Goal: Task Accomplishment & Management: Use online tool/utility

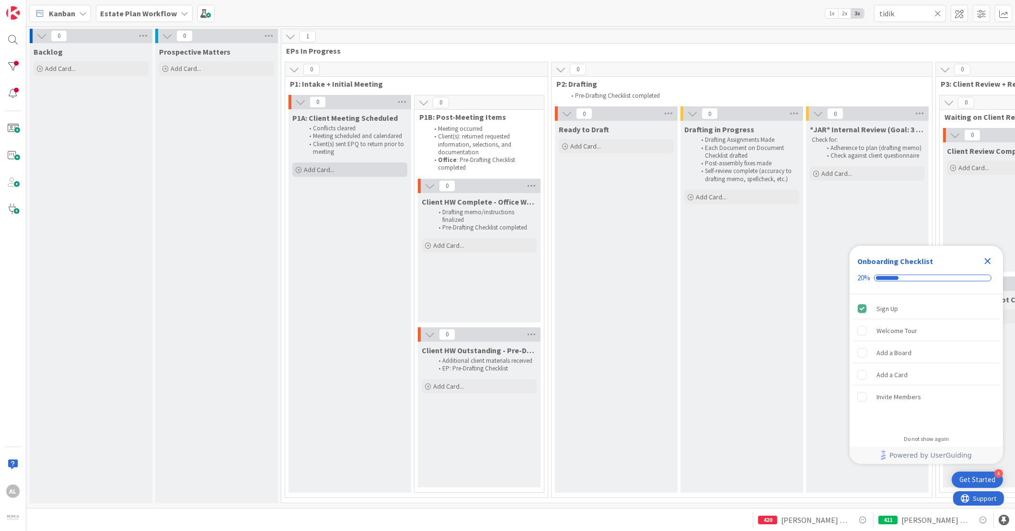
click at [302, 169] on div "Add Card..." at bounding box center [349, 169] width 115 height 14
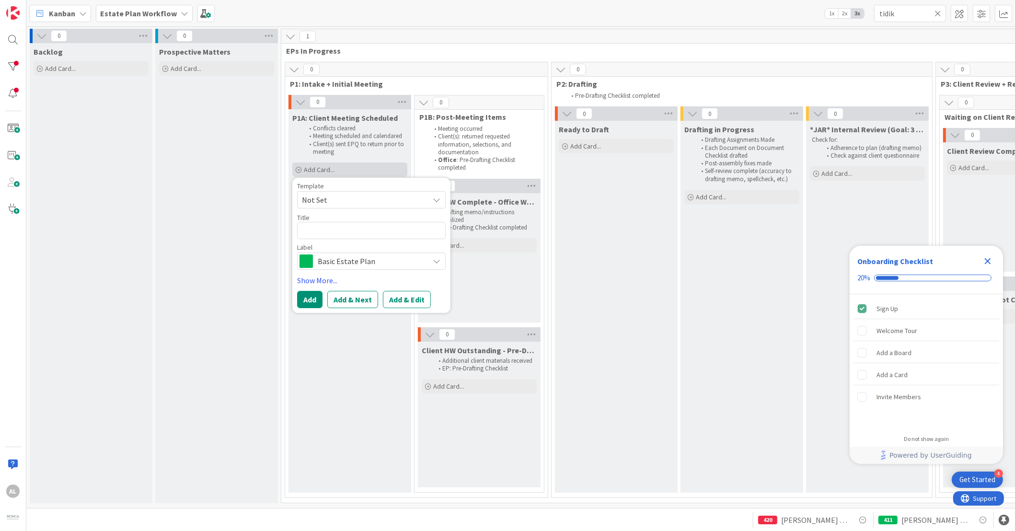
type textarea "x"
type textarea "A"
type textarea "x"
type textarea "Ag"
type textarea "x"
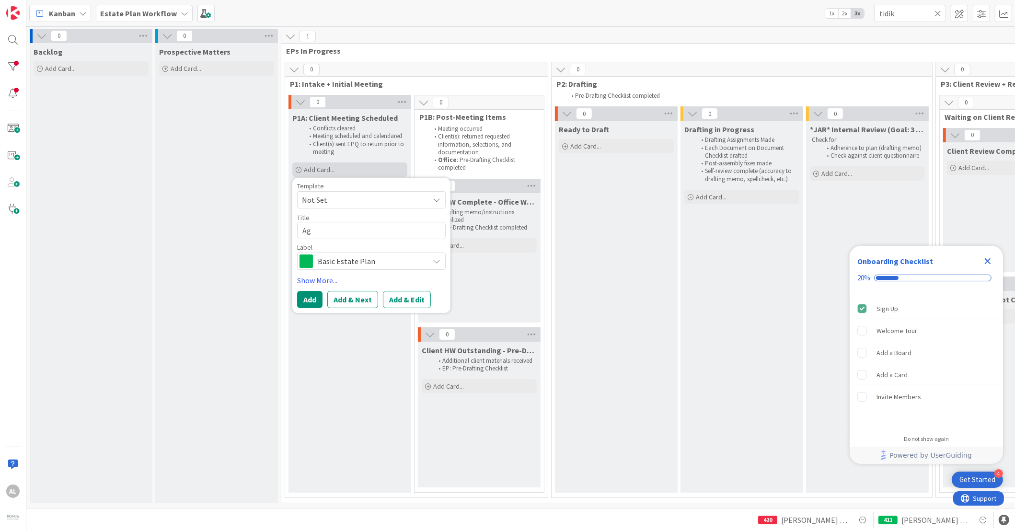
type textarea "Agp"
type textarea "x"
type textarea "Agp;"
type textarea "x"
type textarea "Agp"
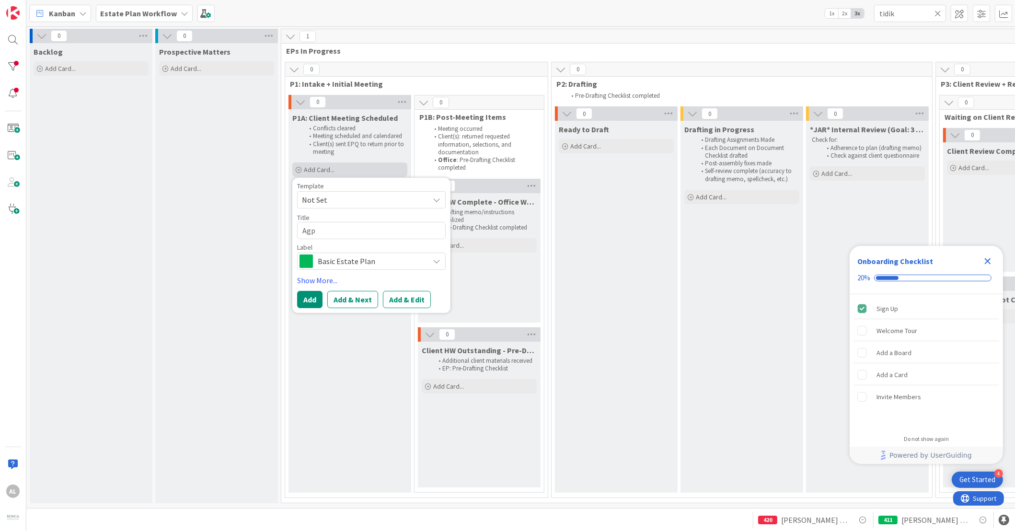
type textarea "x"
type textarea "Ag"
type textarea "x"
type textarea "Aga"
type textarea "x"
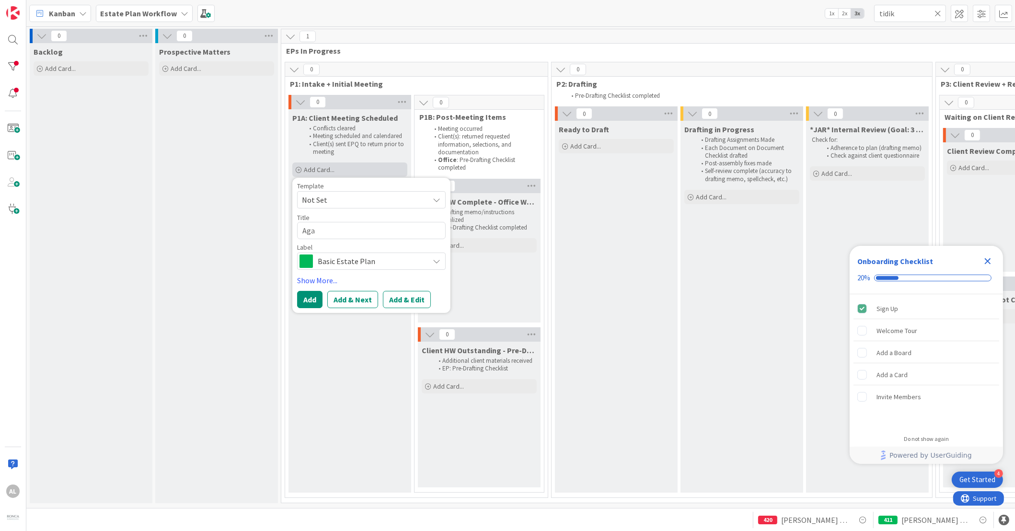
type textarea "Agal"
type textarea "x"
type textarea "Agalo"
type textarea "x"
type textarea "Agalos"
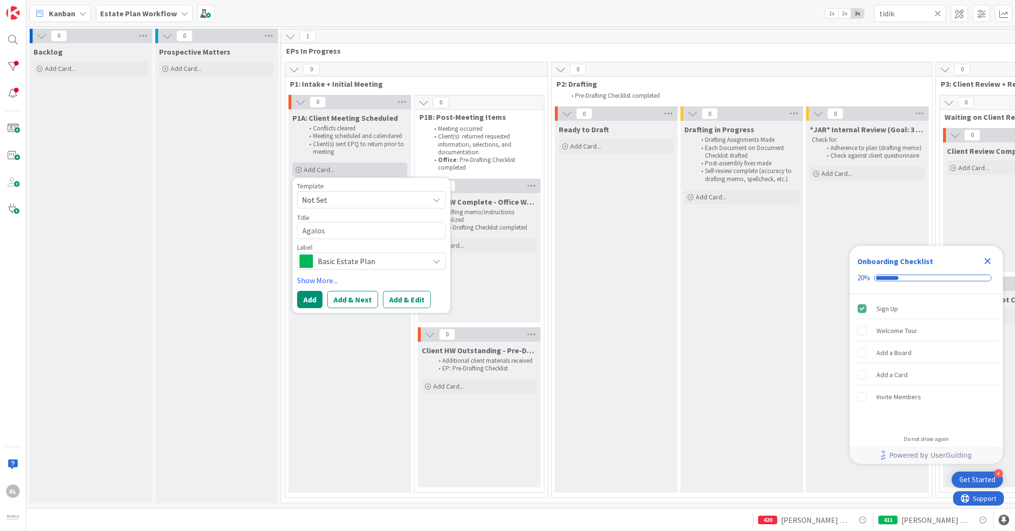
type textarea "x"
type textarea "Agalos,"
type textarea "x"
type textarea "Agalos, S"
type textarea "x"
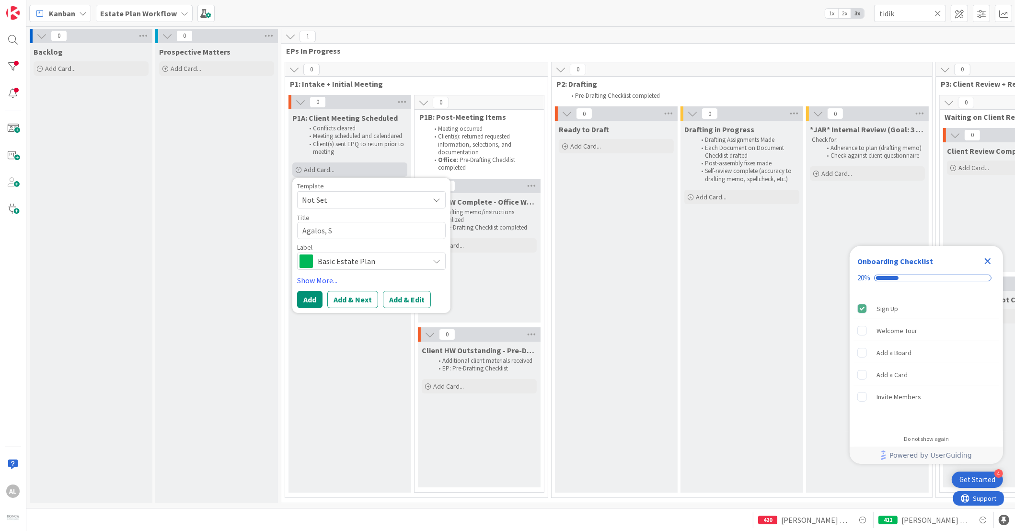
type textarea "Agalos, Sa"
type textarea "x"
type textarea "Agalos, Sand"
type textarea "x"
type textarea "[PERSON_NAME]"
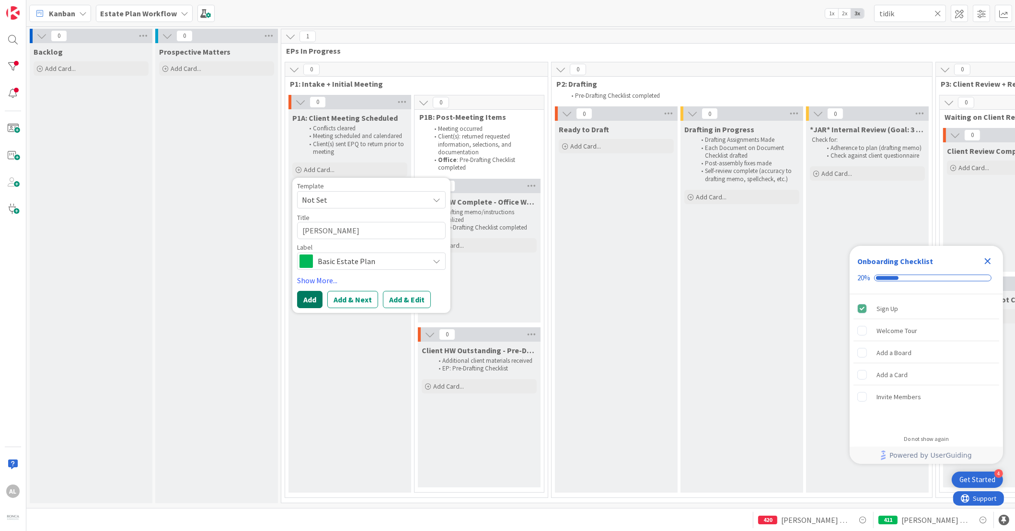
click at [310, 298] on button "Add" at bounding box center [309, 299] width 25 height 17
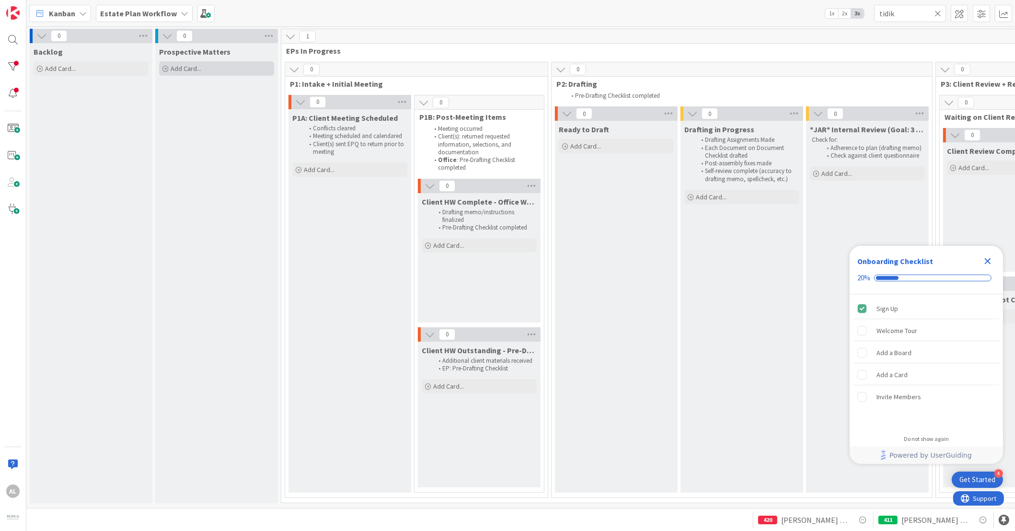
click at [242, 68] on div "Add Card..." at bounding box center [216, 68] width 115 height 14
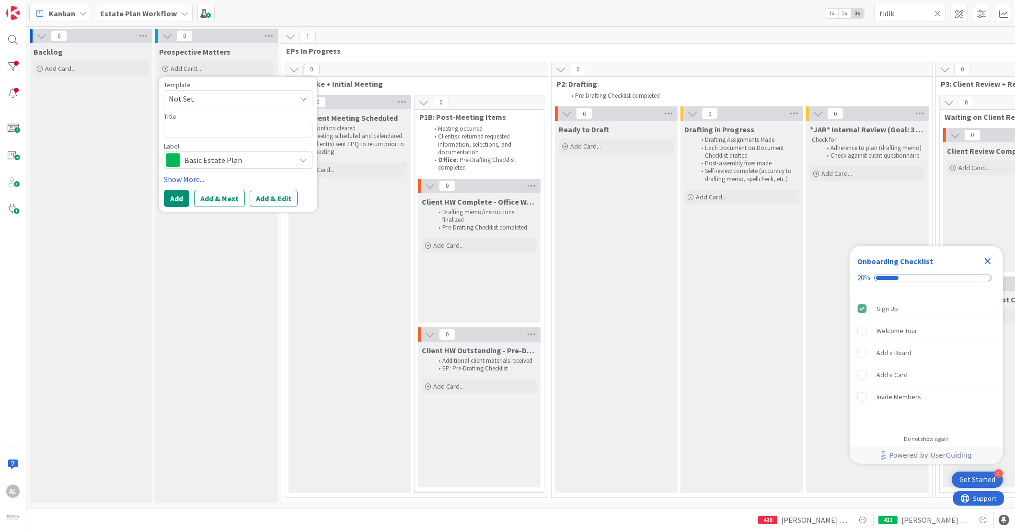
click at [940, 12] on icon at bounding box center [937, 13] width 7 height 9
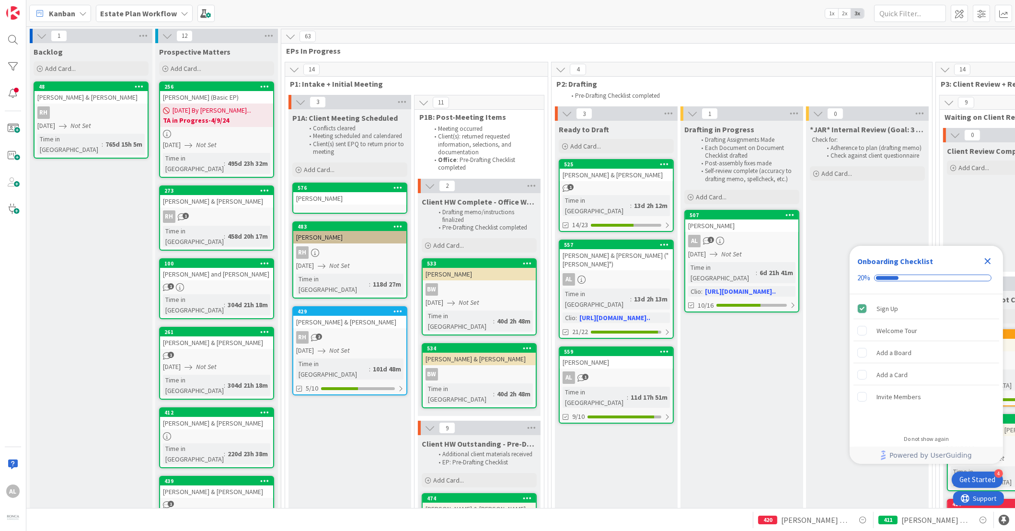
click at [362, 200] on div "[PERSON_NAME]" at bounding box center [349, 198] width 113 height 12
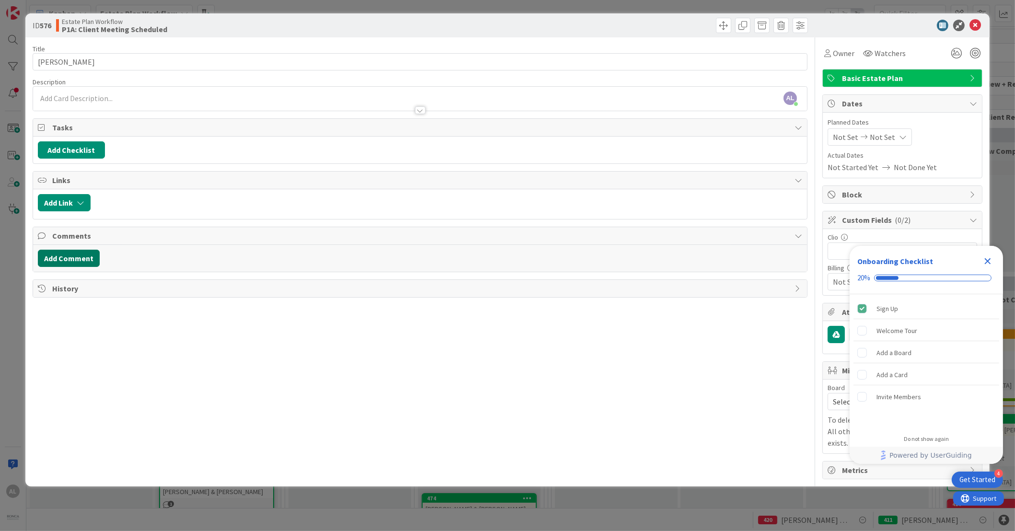
click at [78, 258] on button "Add Comment" at bounding box center [69, 258] width 62 height 17
click at [44, 332] on button "Add" at bounding box center [48, 329] width 21 height 11
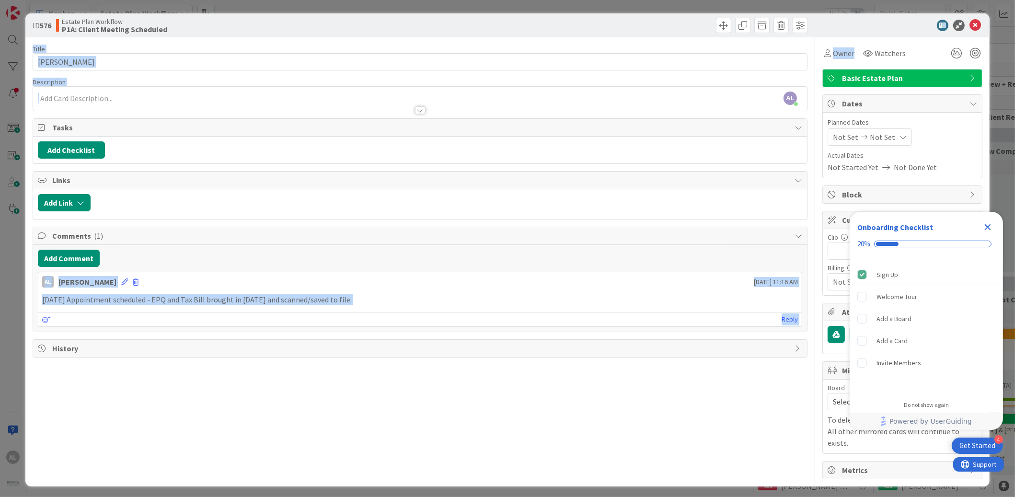
drag, startPoint x: 906, startPoint y: 16, endPoint x: 856, endPoint y: 39, distance: 55.7
click at [856, 39] on div "ID 576 Estate Plan Workflow P1A: Client Meeting Scheduled Title 13 / 128 [PERSO…" at bounding box center [507, 249] width 964 height 473
drag, startPoint x: 856, startPoint y: 39, endPoint x: 127, endPoint y: 29, distance: 728.3
click at [972, 26] on icon at bounding box center [974, 25] width 11 height 11
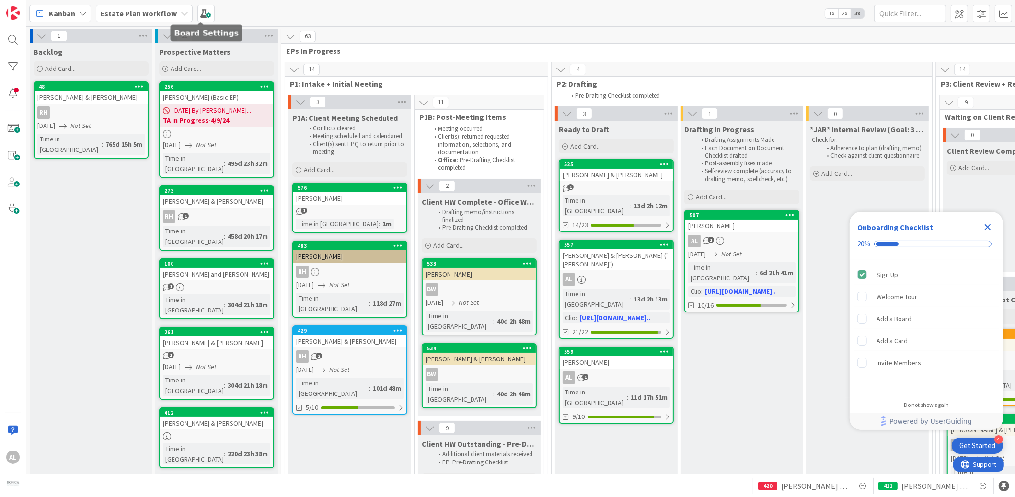
click at [181, 12] on icon at bounding box center [185, 14] width 8 height 8
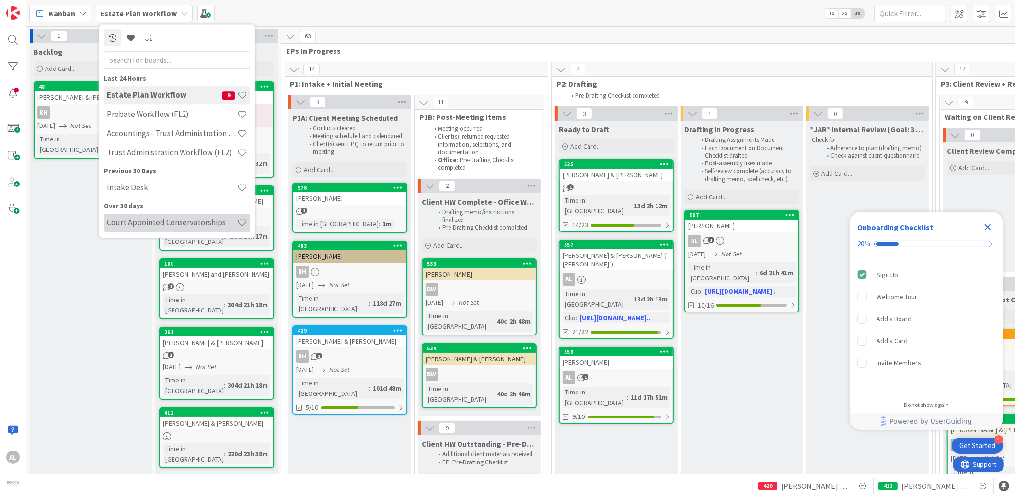
click at [172, 216] on div "Court Appointed Conservatorships" at bounding box center [177, 223] width 146 height 18
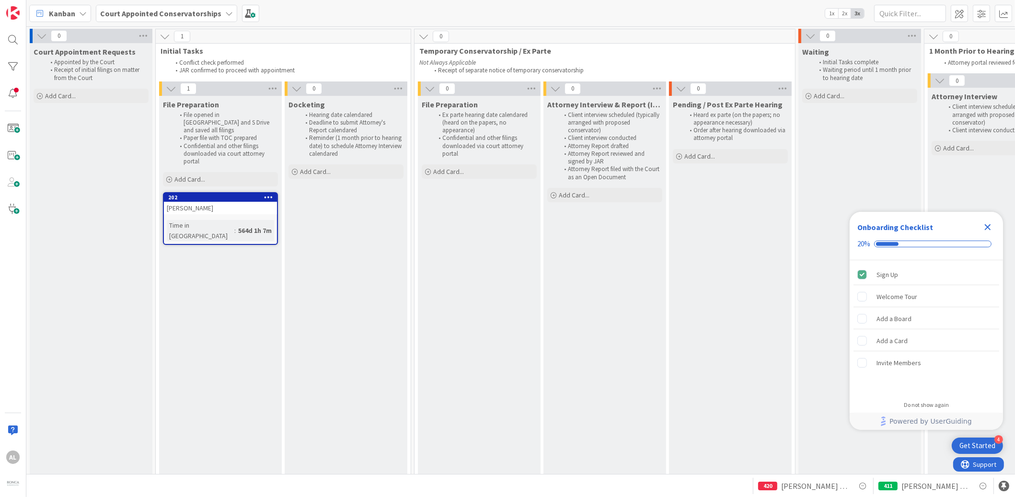
click at [226, 14] on icon at bounding box center [229, 14] width 8 height 8
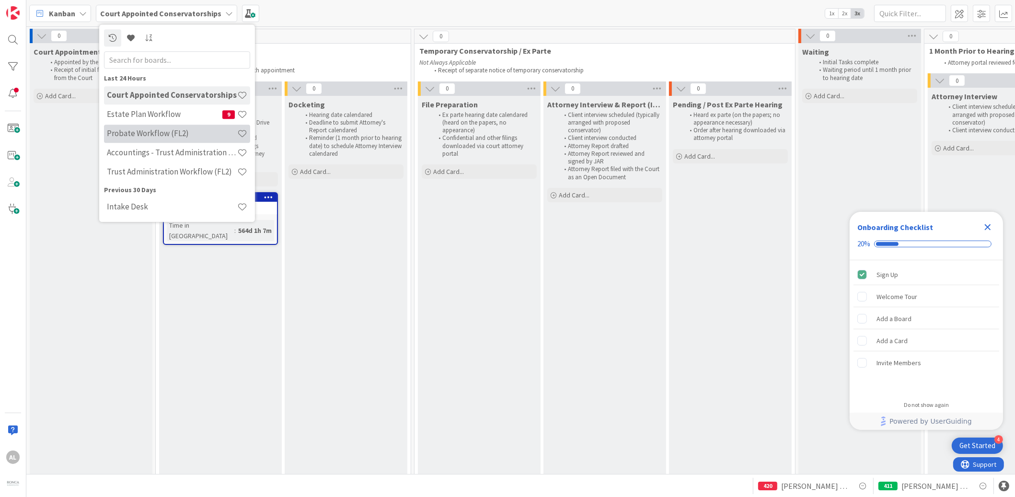
click at [146, 134] on h4 "Probate Workflow (FL2)" at bounding box center [172, 134] width 130 height 10
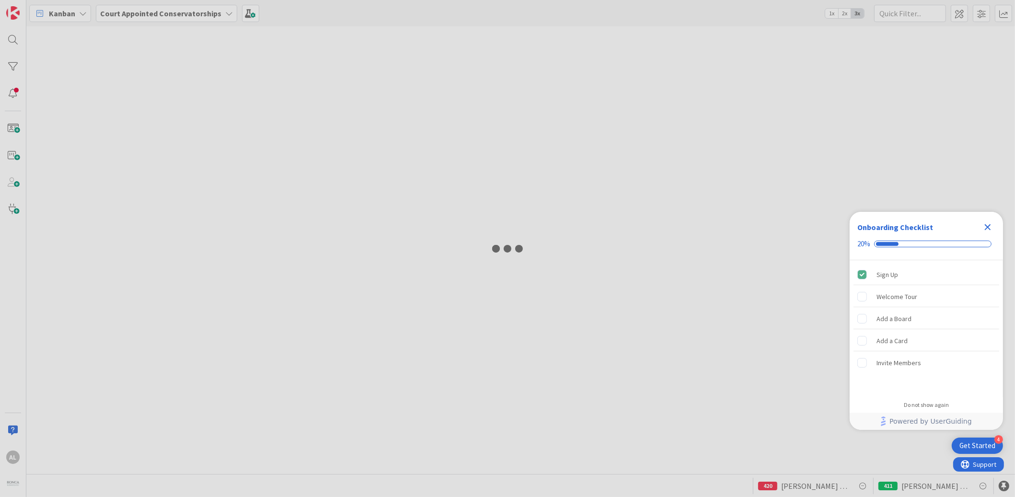
type input "[PERSON_NAME]"
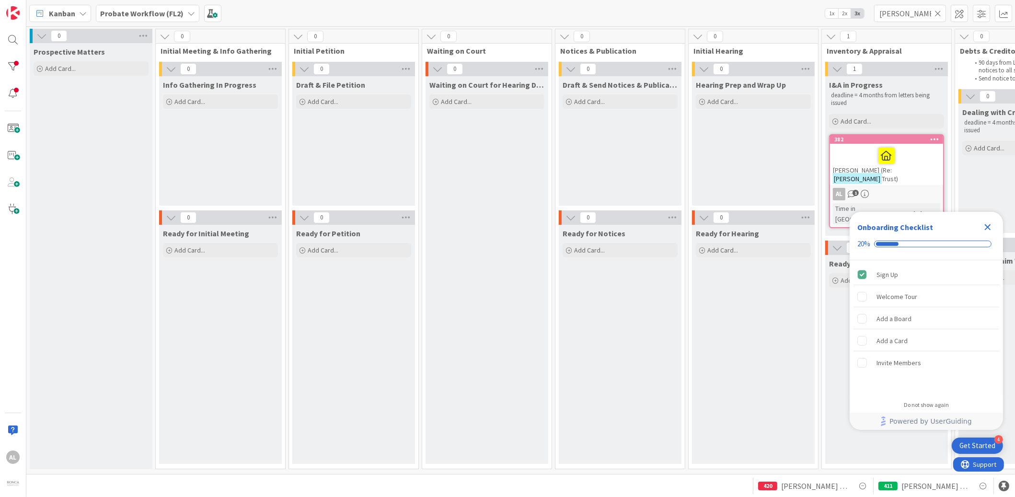
click at [191, 12] on icon at bounding box center [191, 14] width 8 height 8
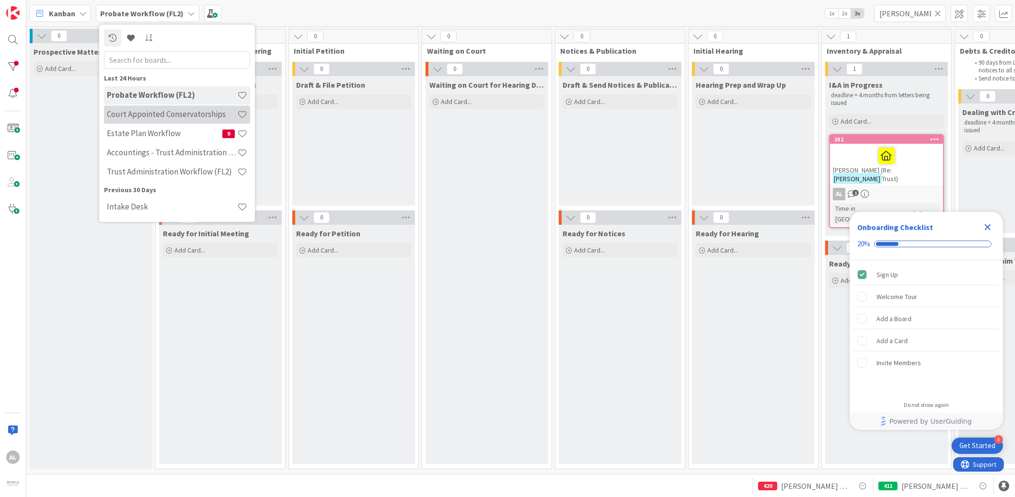
click at [184, 117] on h4 "Court Appointed Conservatorships" at bounding box center [172, 115] width 130 height 10
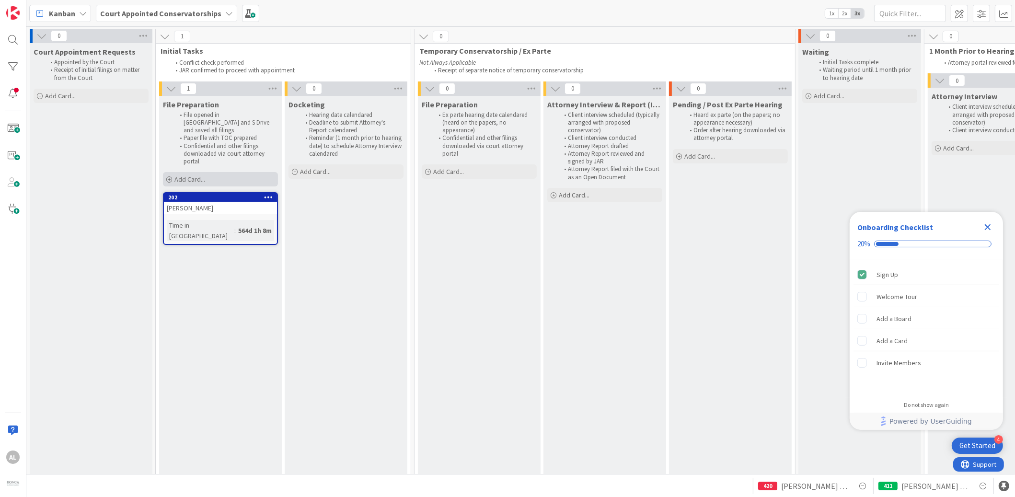
click at [193, 175] on span "Add Card..." at bounding box center [189, 179] width 31 height 9
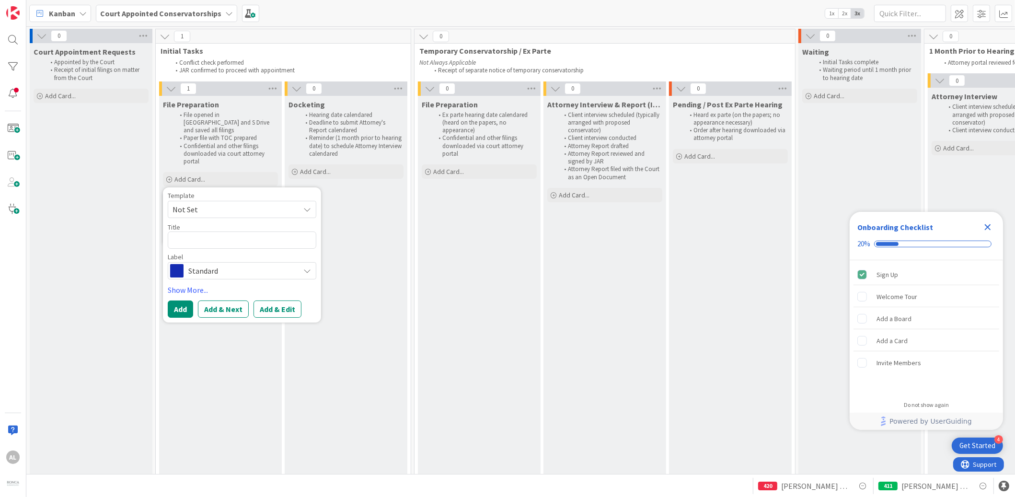
click at [307, 206] on icon at bounding box center [307, 210] width 8 height 8
click at [252, 235] on textarea at bounding box center [242, 239] width 149 height 17
type textarea "x"
type textarea "C"
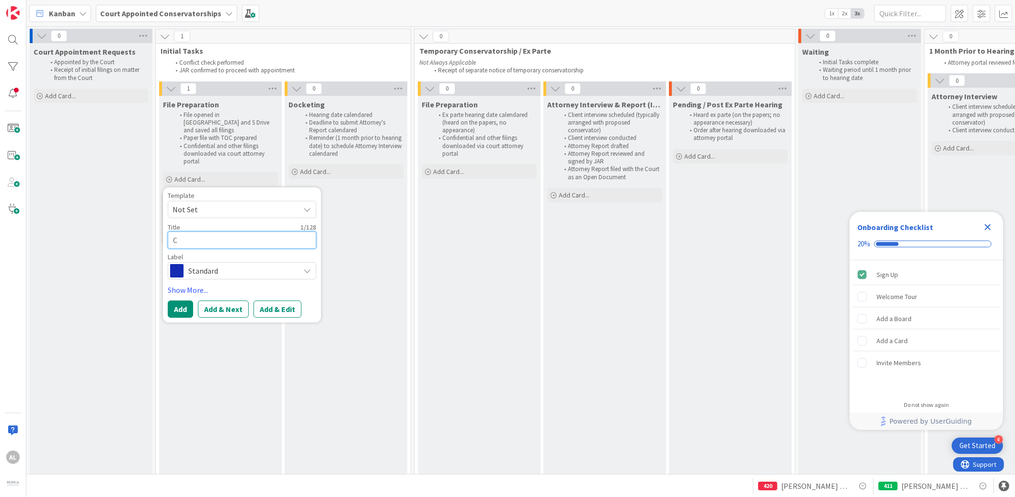
type textarea "x"
type textarea "Co"
type textarea "x"
type textarea "Con"
type textarea "x"
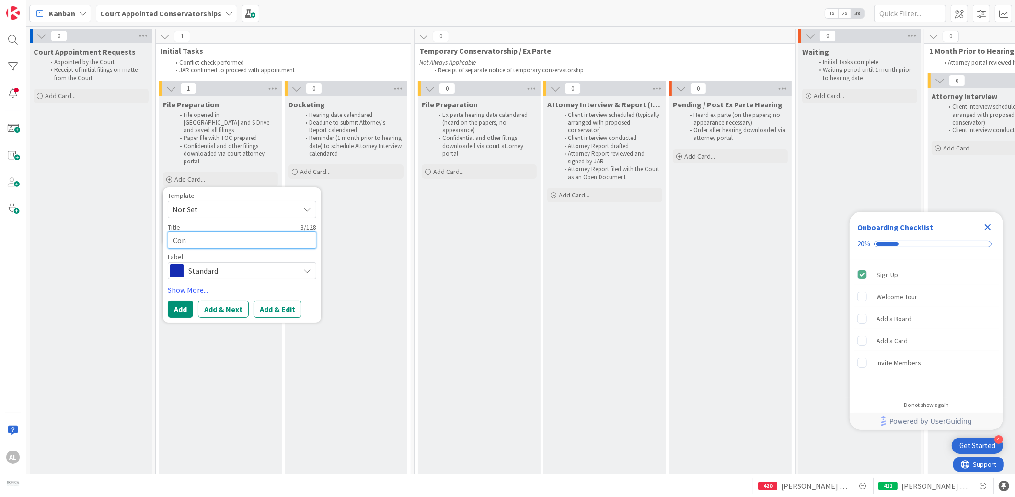
type textarea "Cons"
type textarea "x"
type textarea "Conse"
type textarea "x"
type textarea "[PERSON_NAME]"
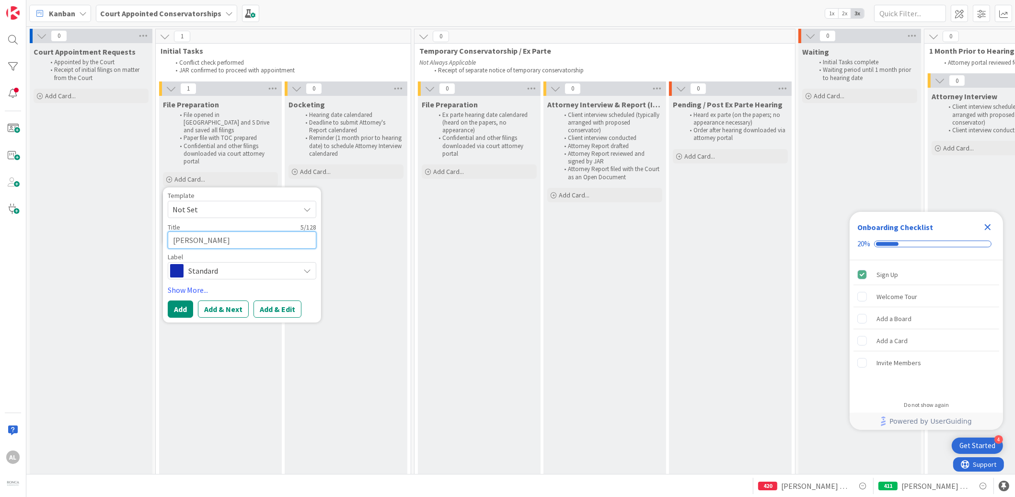
type textarea "x"
type textarea "Conserv"
type textarea "x"
type textarea "Conserva"
type textarea "x"
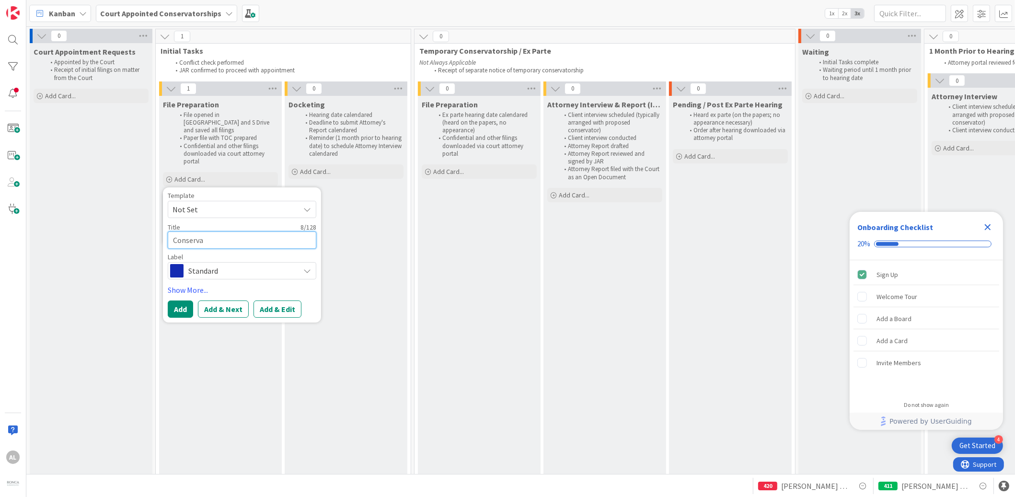
type textarea "Conservat"
type textarea "x"
type textarea "Conservato"
type textarea "x"
type textarea "Conservator"
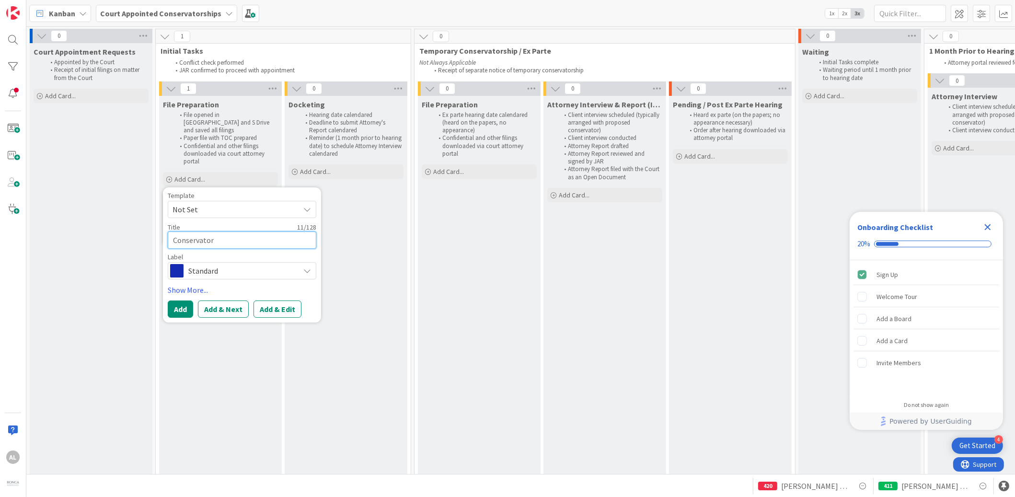
type textarea "x"
type textarea "Conservators"
type textarea "x"
type textarea "Conservatorsh"
type textarea "x"
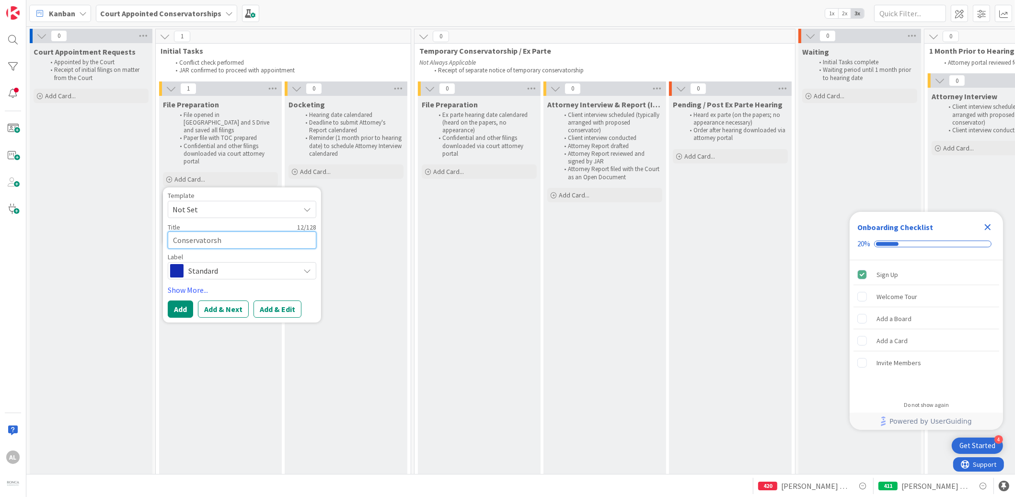
type textarea "Conservatorshi"
type textarea "x"
type textarea "Conservatorship"
type textarea "x"
type textarea "Conservatorship-"
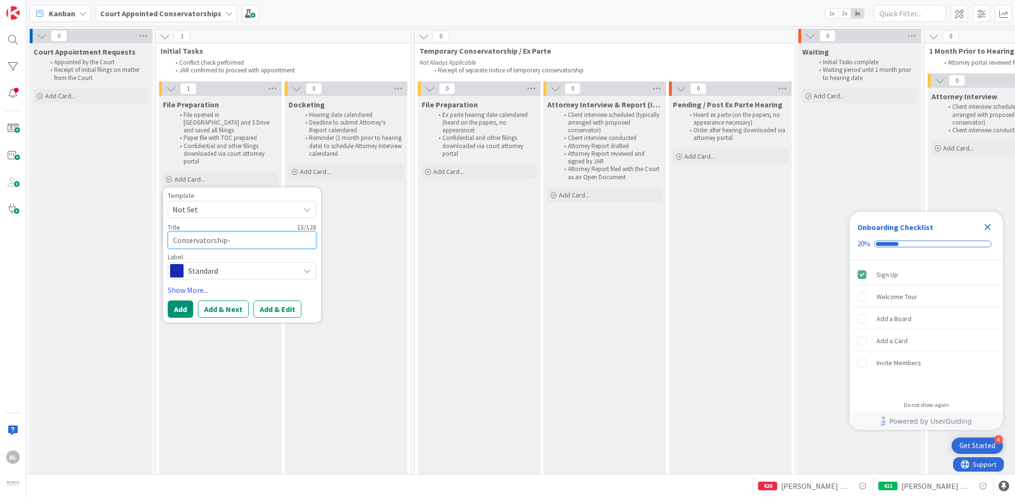
type textarea "x"
type textarea "Conservatorship-"
type textarea "x"
type textarea "Conservatorship- ("
type textarea "x"
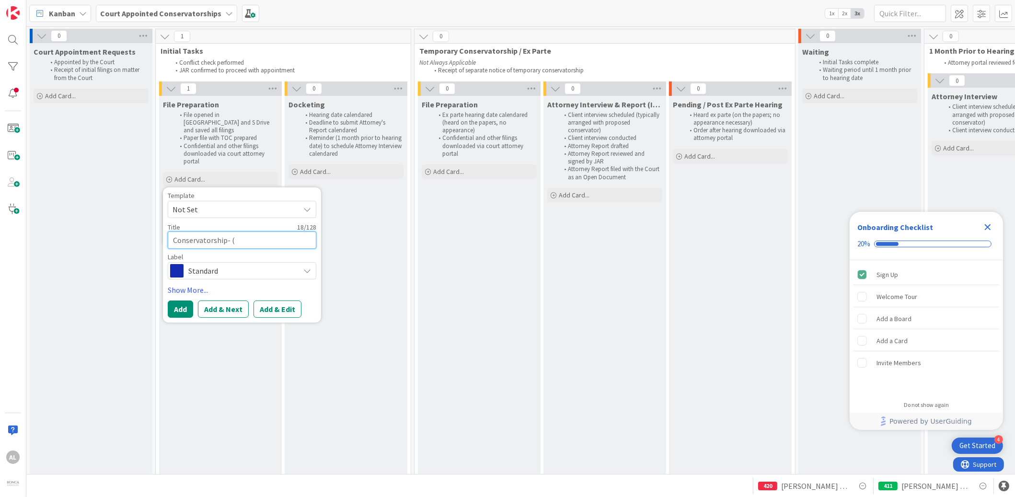
type textarea "Conservatorship- (n"
type textarea "x"
type textarea "Conservatorship- (no"
type textarea "x"
type textarea "Conservatorship- (not"
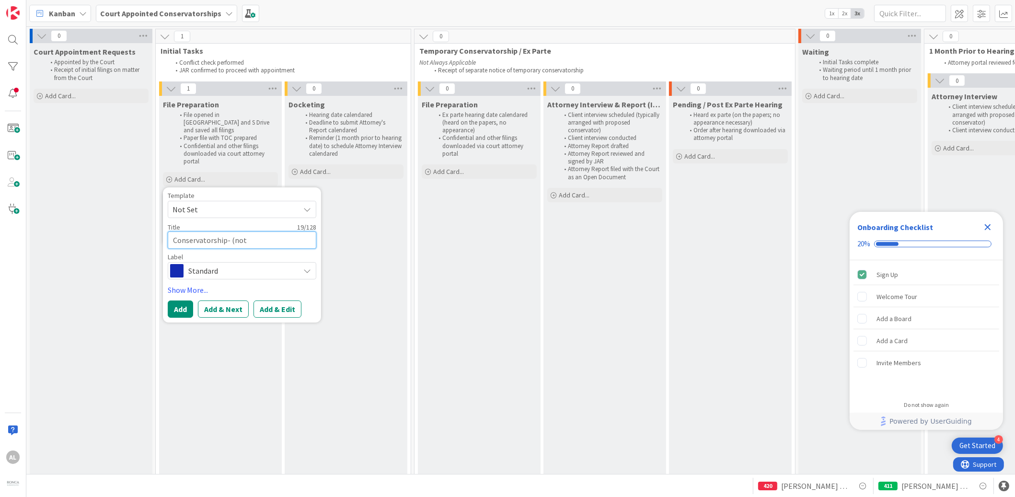
type textarea "x"
type textarea "Conservatorship- (not"
type textarea "x"
type textarea "Conservatorship- (not c"
type textarea "x"
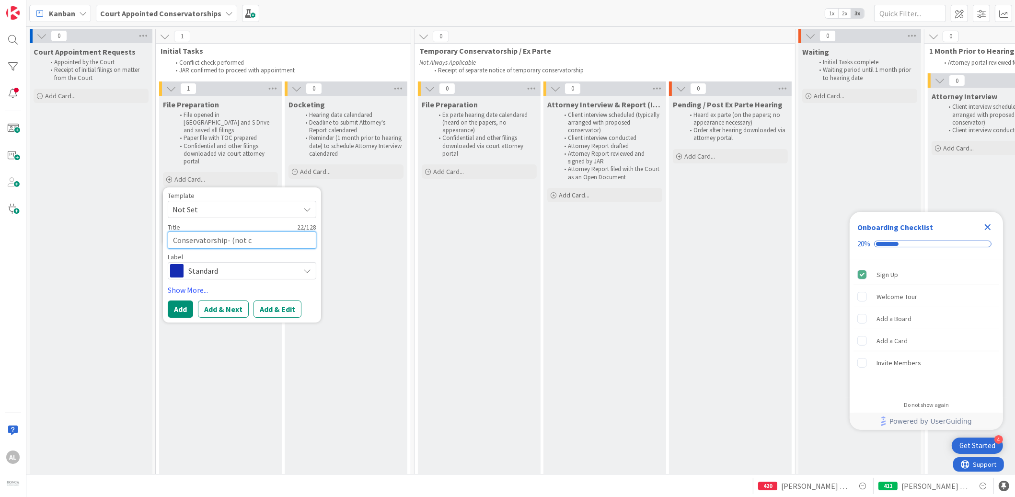
type textarea "Conservatorship- (not co"
type textarea "x"
type textarea "Conservatorship- (not cou"
type textarea "x"
type textarea "Conservatorship- (not cour"
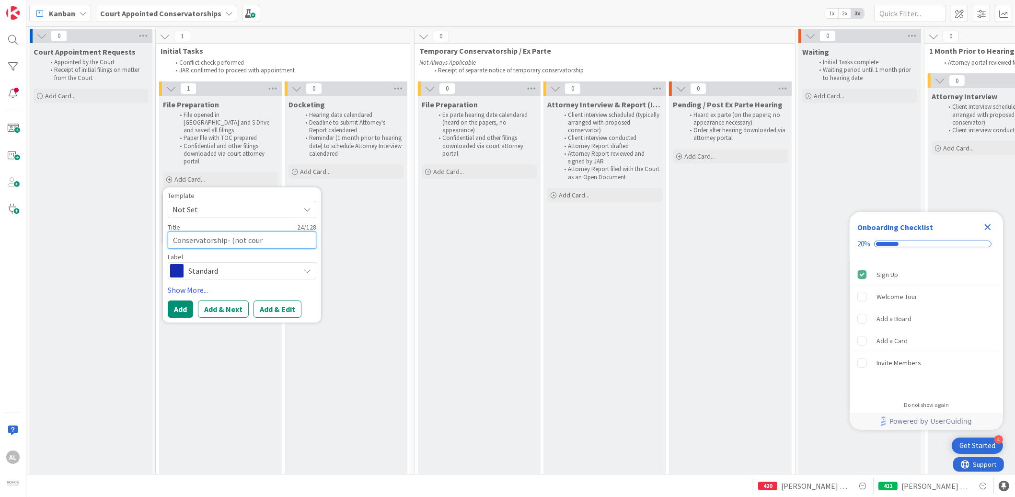
type textarea "x"
type textarea "Conservatorship- (not court"
type textarea "x"
type textarea "Conservatorship- (not court"
type textarea "x"
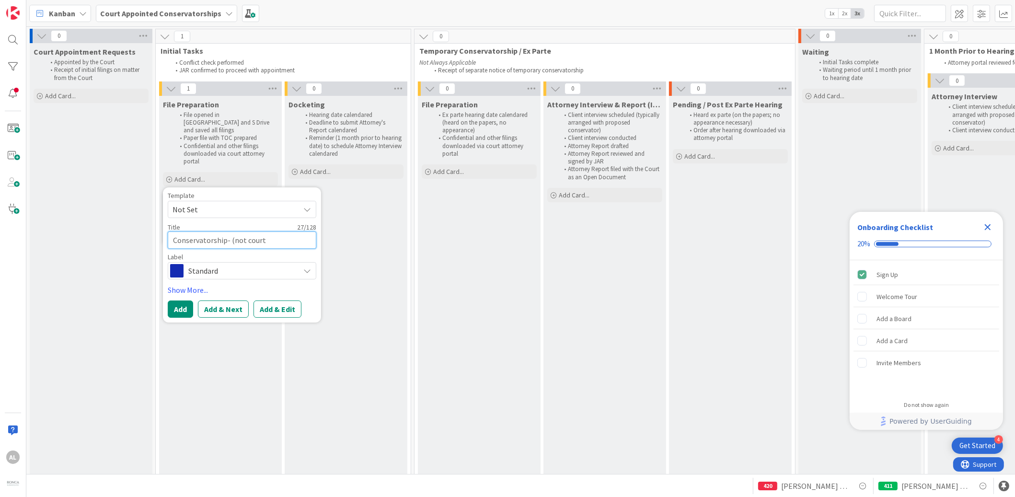
type textarea "Conservatorship- (not court a"
type textarea "x"
type textarea "Conservatorship- (not court ap"
type textarea "x"
type textarea "Conservatorship- (not court app"
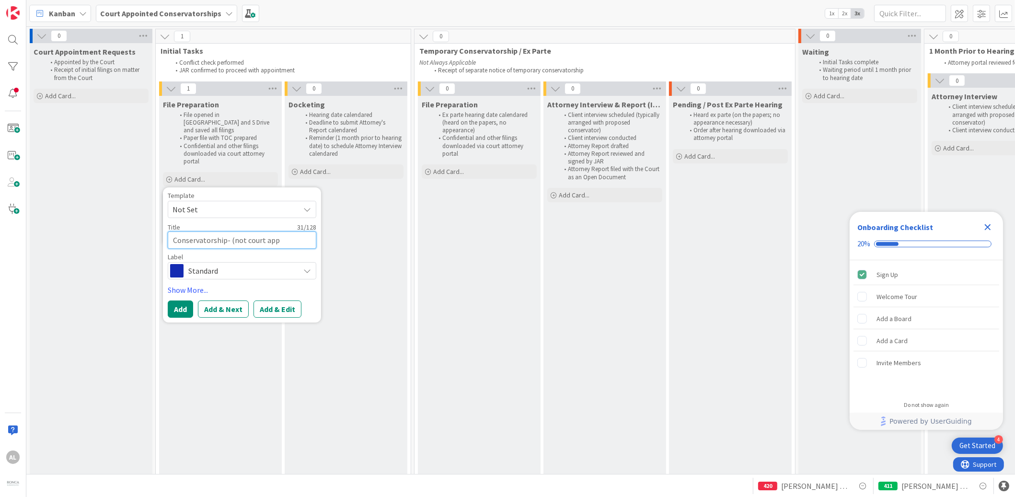
type textarea "x"
type textarea "Conservatorship- (not court appo"
type textarea "x"
type textarea "Conservatorship- (not court appoi"
type textarea "x"
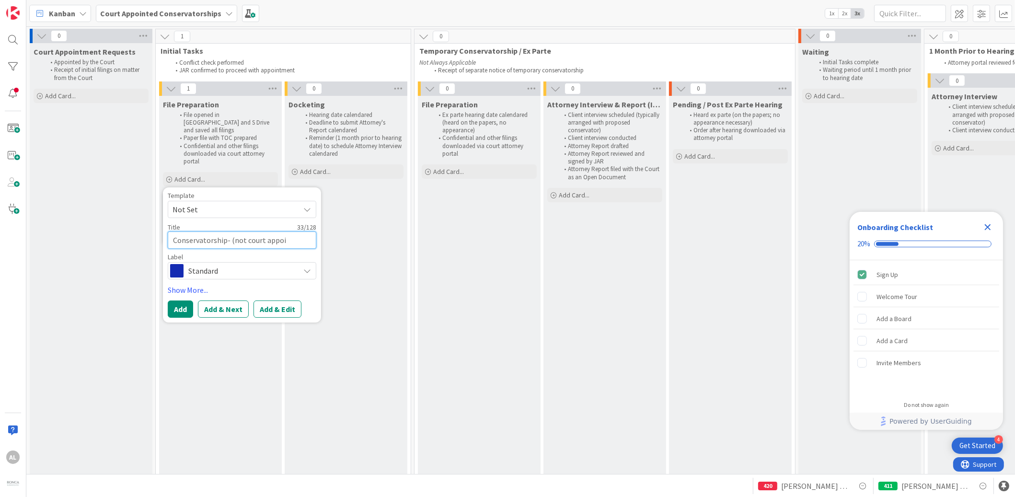
type textarea "Conservatorship- (not court appoin"
type textarea "x"
type textarea "Conservatorship- (not court appoint"
type textarea "x"
type textarea "Conservatorship- (not court appointe"
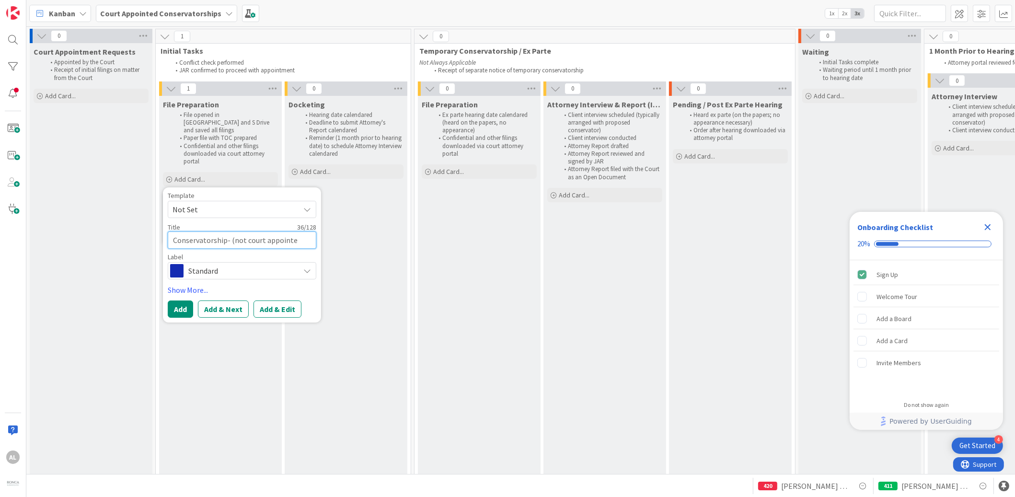
type textarea "x"
type textarea "Conservatorship- (not court appointed"
type textarea "x"
type textarea "Conservatorship- (not court appointed)"
click at [173, 232] on textarea "Conservatorship- (not court appointed)" at bounding box center [242, 239] width 149 height 17
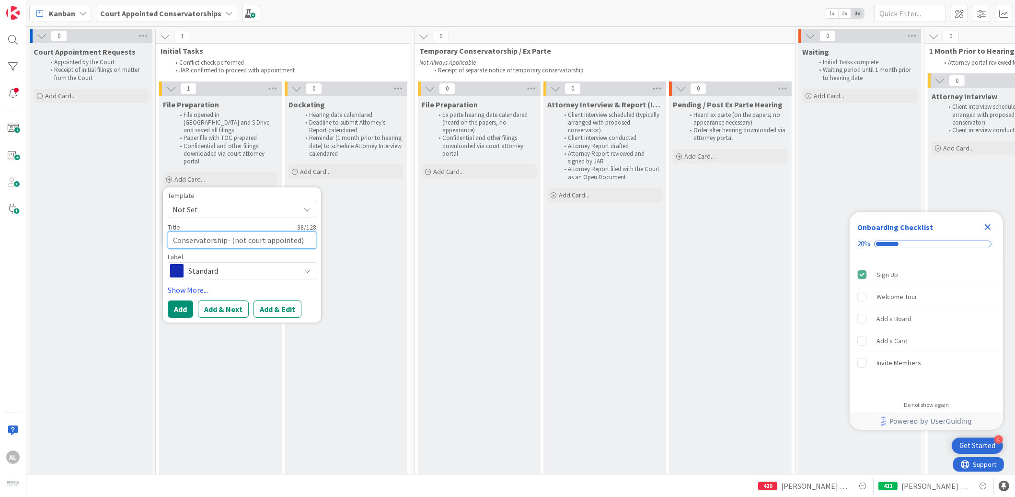
type textarea "x"
type textarea "DConservatorship- (not court appointed)"
type textarea "x"
type textarea "DaConservatorship- (not court appointed)"
type textarea "x"
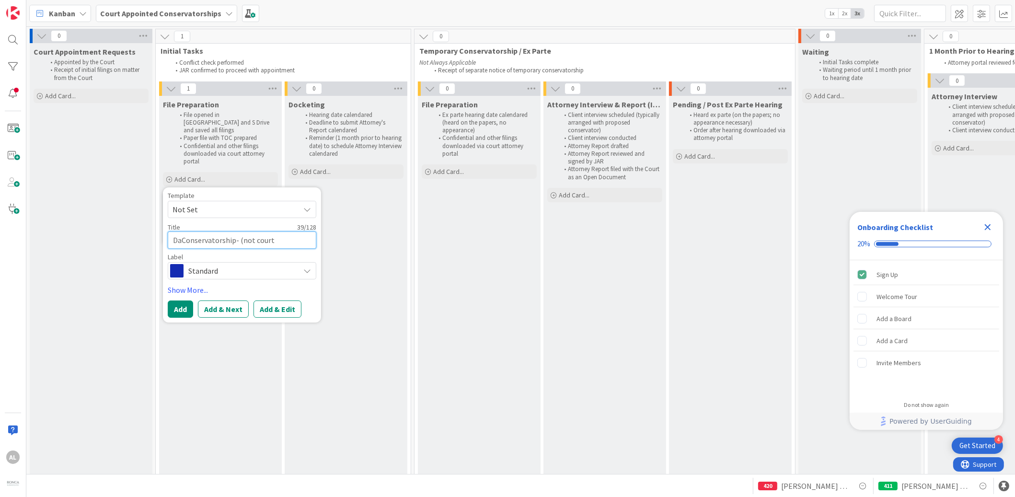
type textarea "DanConservatorship- (not court appointed)"
type textarea "x"
type textarea "DanaConservatorship- (not court appointed)"
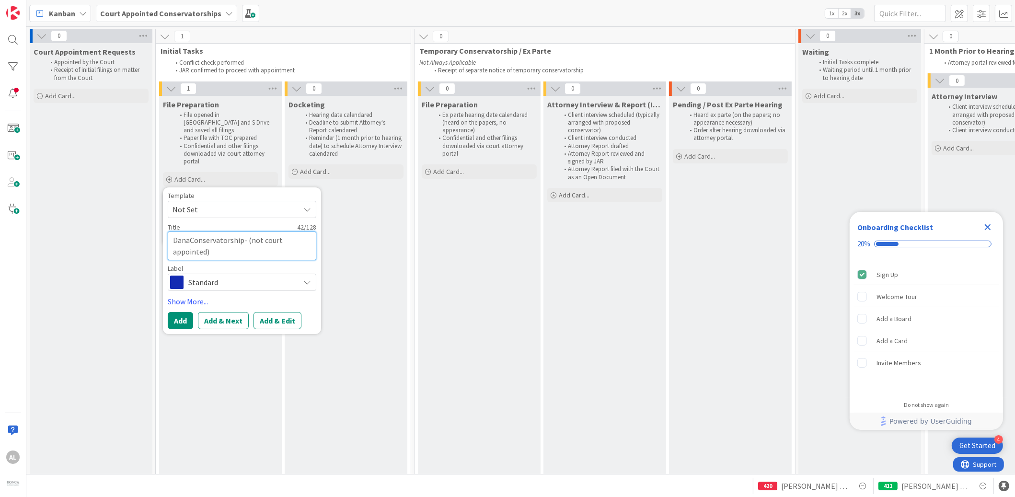
type textarea "x"
type textarea "[PERSON_NAME],Conservatorship- (not court appointed)"
type textarea "x"
type textarea "[PERSON_NAME], Conservatorship- (not court appointed)"
type textarea "x"
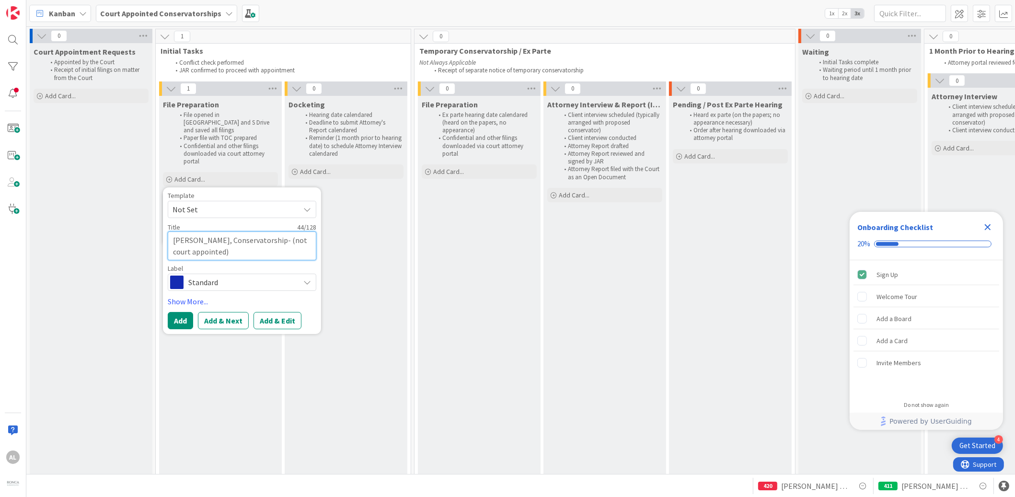
type textarea "[PERSON_NAME], MConservatorship- (not court appointed)"
type textarea "x"
type textarea "[PERSON_NAME], MaConservatorship- (not court appointed)"
type textarea "x"
type textarea "[PERSON_NAME], MadConservatorship- (not court appointed)"
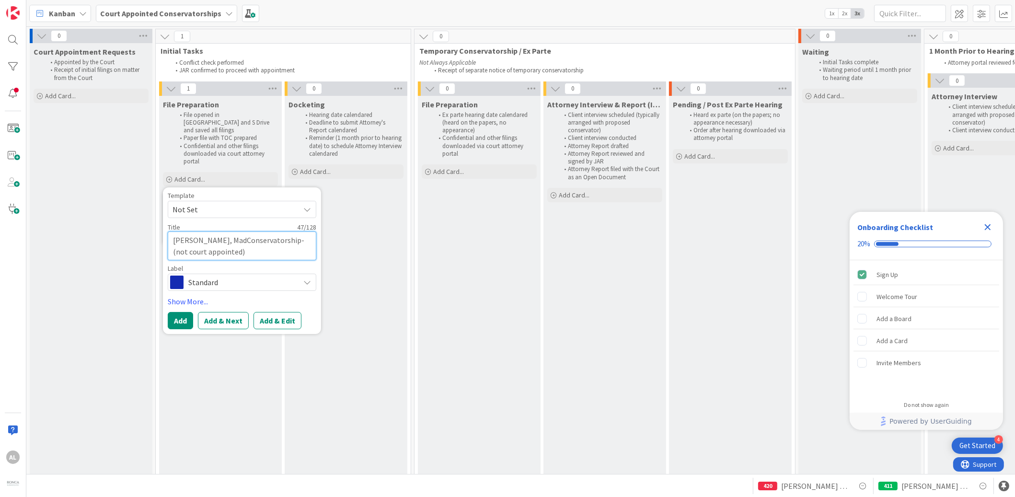
type textarea "x"
type textarea "[PERSON_NAME], MadeConservatorship- (not court appointed)"
type textarea "x"
type textarea "[PERSON_NAME], MadelConservatorship- (not court appointed)"
type textarea "x"
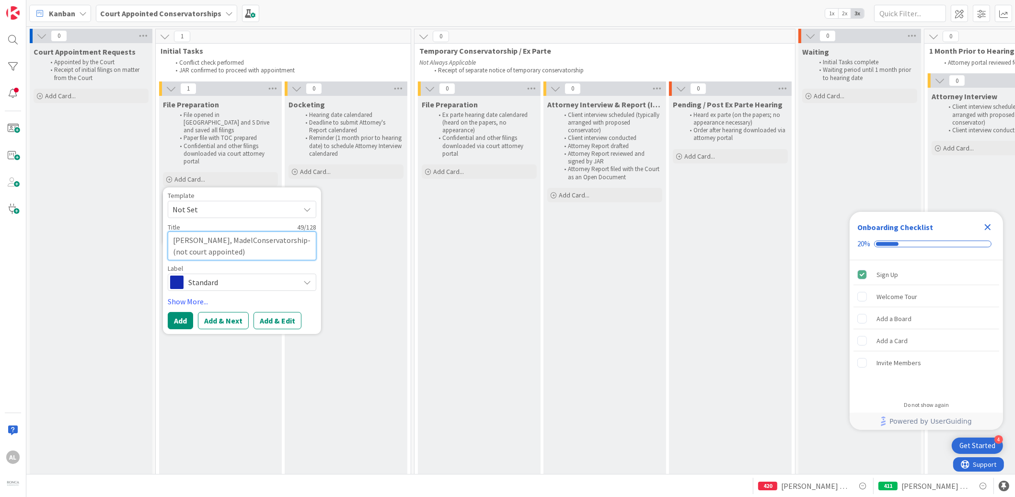
type textarea "[PERSON_NAME], MadelyConservatorship- (not court appointed)"
type textarea "x"
type textarea "[PERSON_NAME], MadelynConservatorship- (not court appointed)"
type textarea "x"
type textarea "[PERSON_NAME] Conservatorship- (not court appointed)"
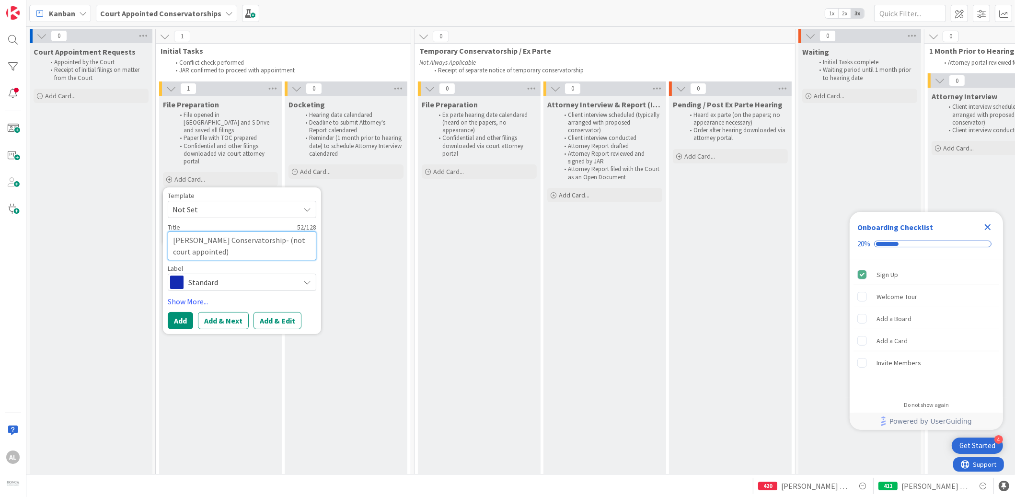
type textarea "x"
type textarea "[PERSON_NAME] -Conservatorship- (not court appointed)"
click at [306, 278] on icon at bounding box center [307, 282] width 8 height 8
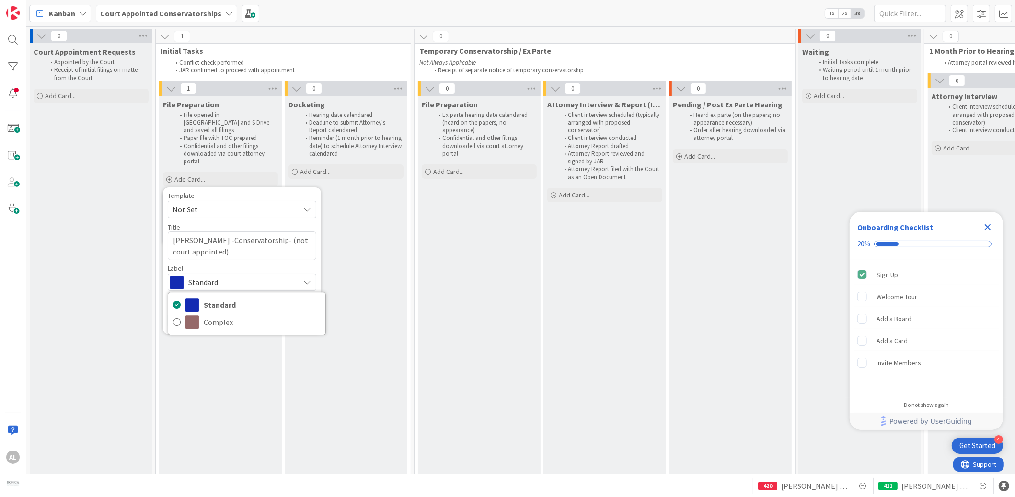
click at [309, 278] on icon at bounding box center [307, 282] width 8 height 8
click at [183, 314] on button "Add" at bounding box center [180, 320] width 25 height 17
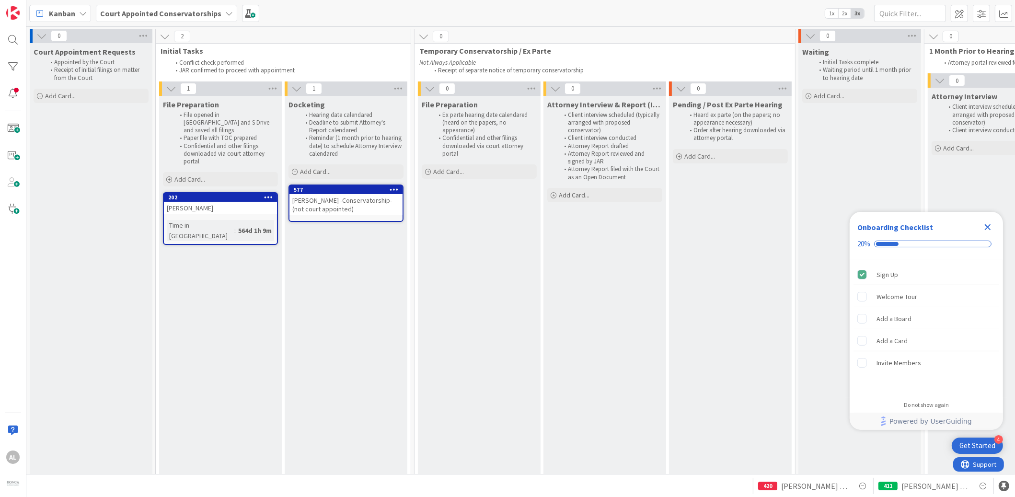
click at [367, 210] on div "[PERSON_NAME] -Conservatorship- (not court appointed)" at bounding box center [345, 204] width 113 height 21
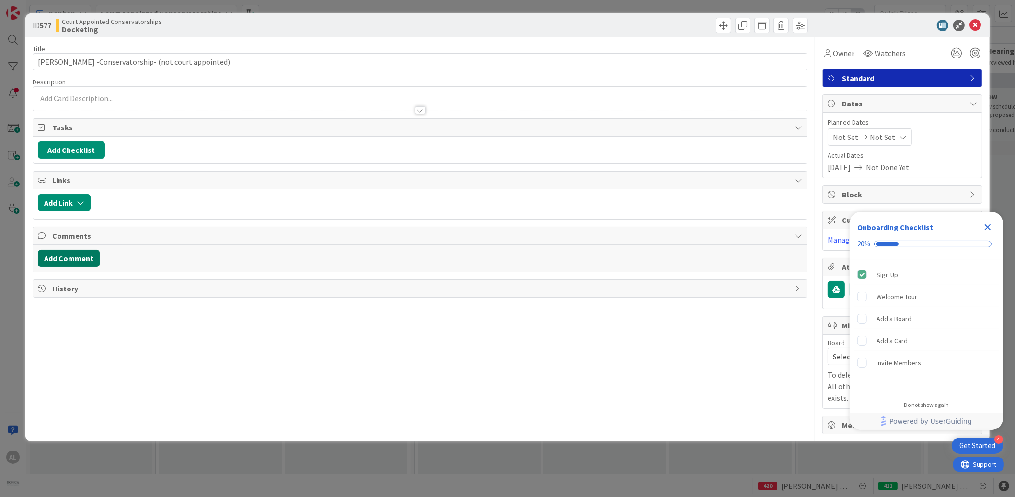
click at [65, 256] on button "Add Comment" at bounding box center [69, 258] width 62 height 17
click at [50, 328] on button "Add" at bounding box center [48, 329] width 21 height 11
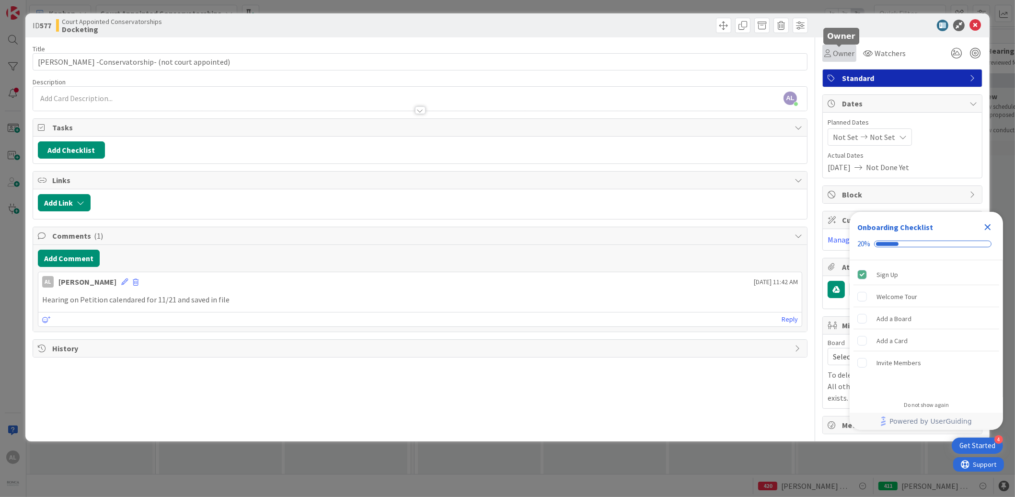
click at [843, 51] on span "Owner" at bounding box center [844, 52] width 22 height 11
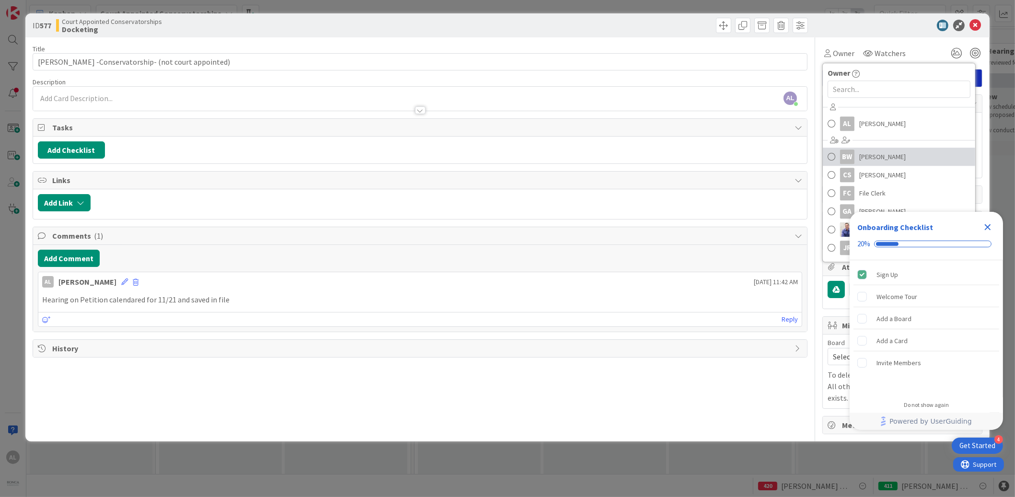
drag, startPoint x: 881, startPoint y: 157, endPoint x: 886, endPoint y: 154, distance: 6.4
click at [881, 157] on span "[PERSON_NAME]" at bounding box center [882, 156] width 46 height 14
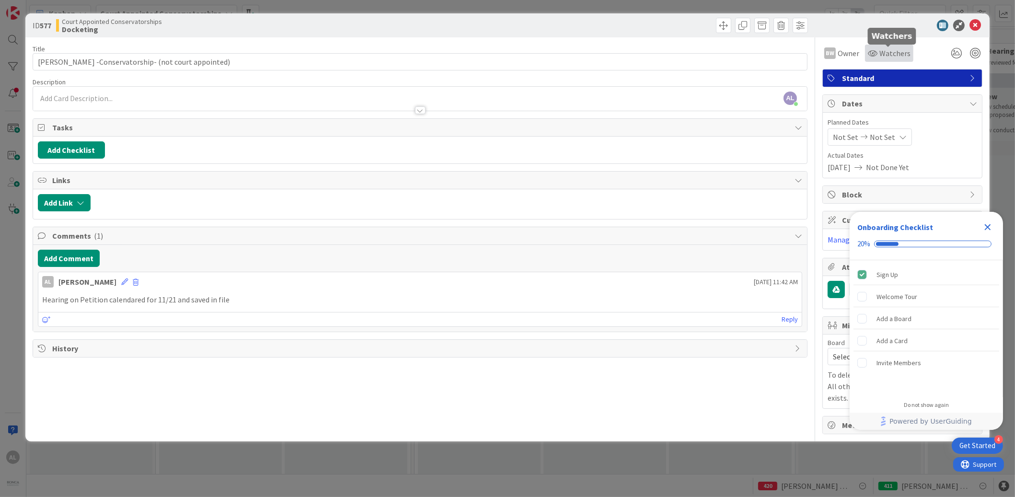
click at [900, 51] on span "Watchers" at bounding box center [894, 52] width 31 height 11
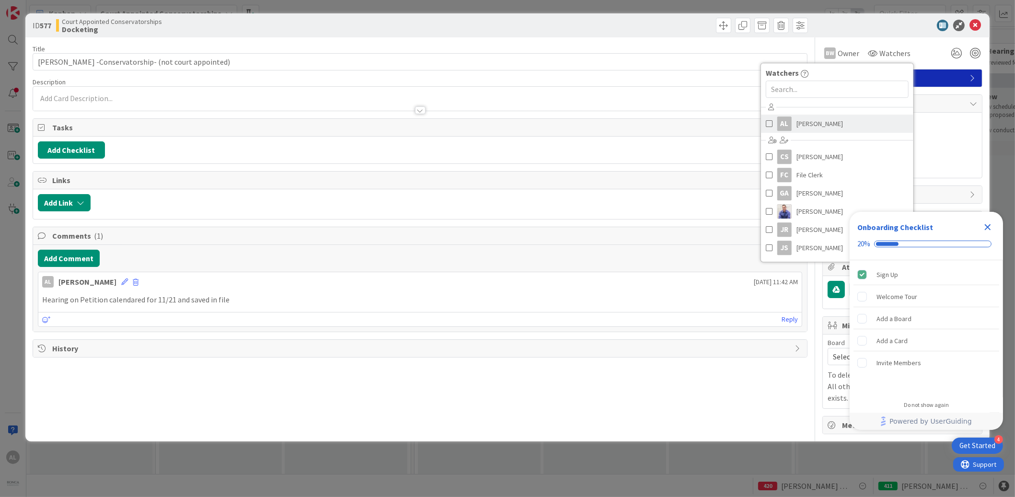
click at [768, 124] on span at bounding box center [769, 123] width 7 height 14
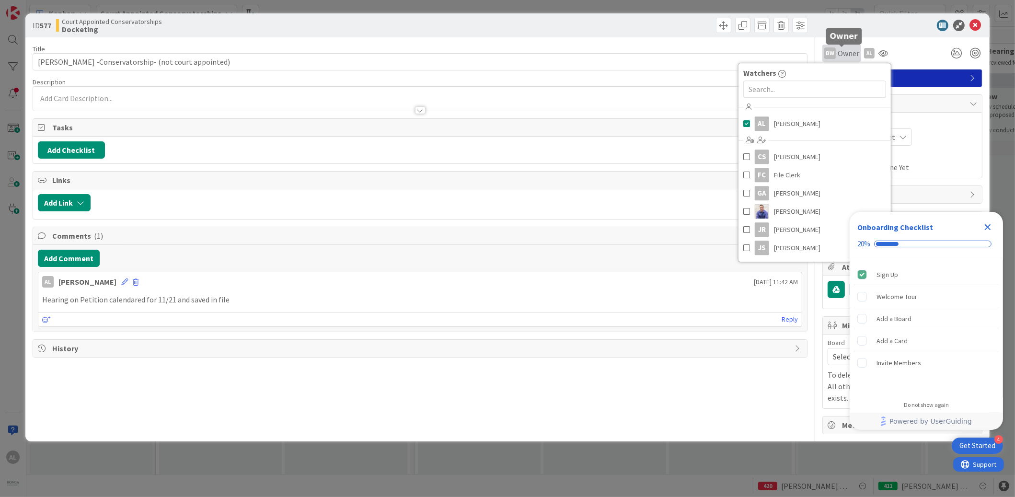
click at [858, 55] on span "Owner" at bounding box center [848, 52] width 22 height 11
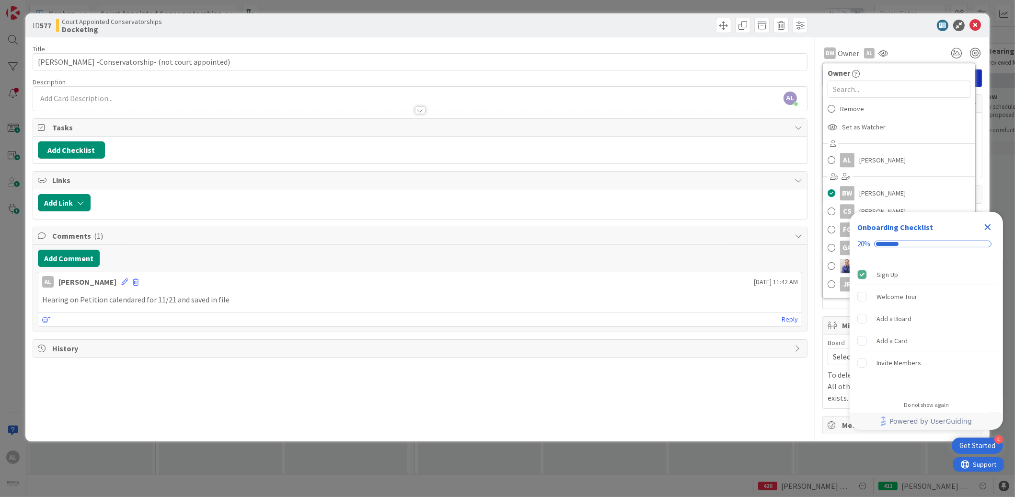
click at [986, 224] on icon "Close Checklist" at bounding box center [987, 226] width 11 height 11
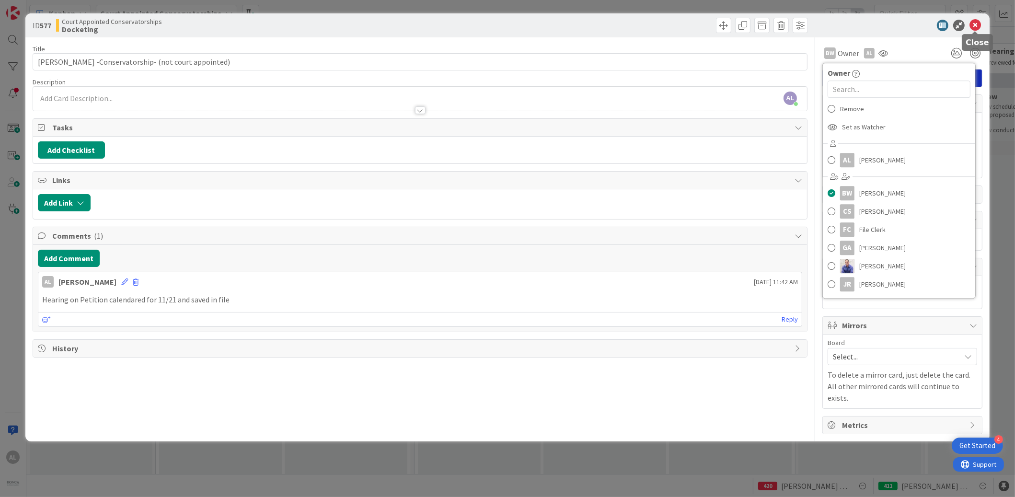
click at [983, 21] on div "ID 577 Court Appointed Conservatorships Docketing" at bounding box center [507, 25] width 964 height 24
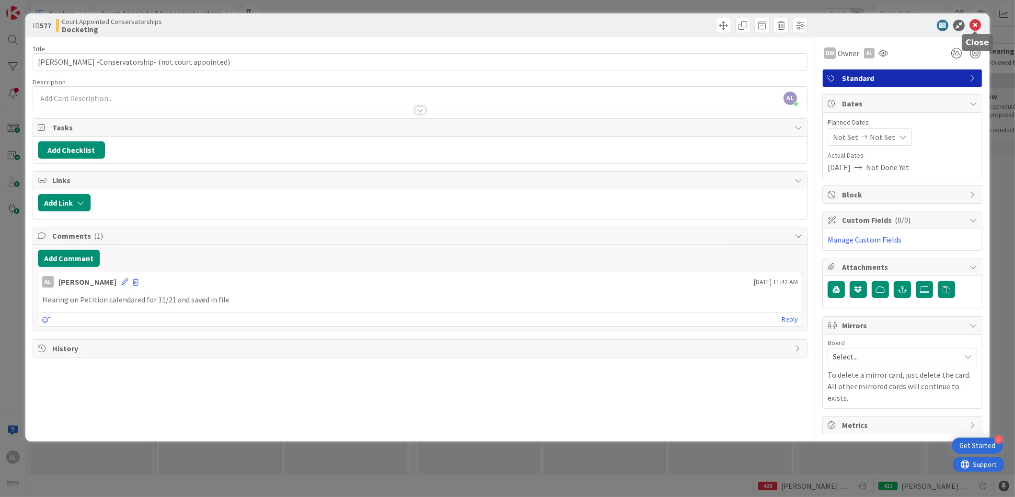
click at [977, 25] on icon at bounding box center [974, 25] width 11 height 11
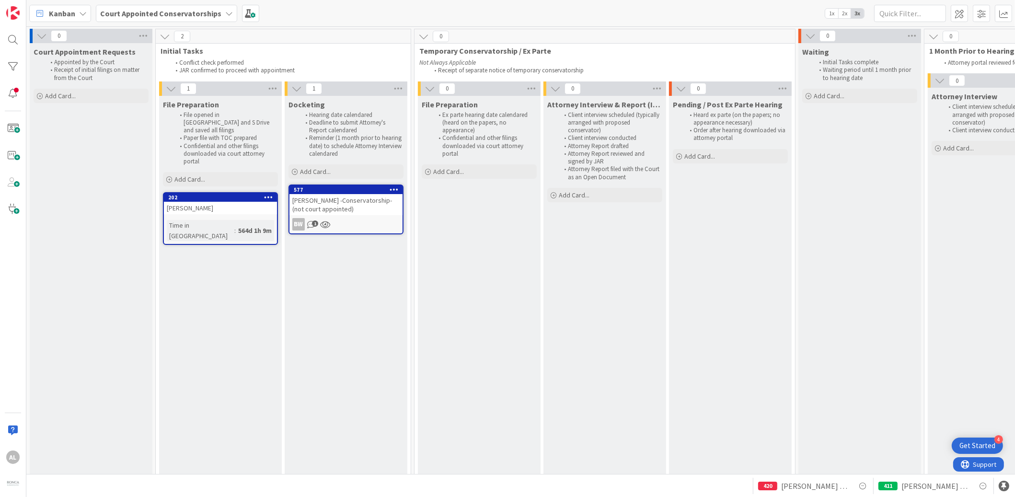
click at [225, 12] on icon at bounding box center [229, 14] width 8 height 8
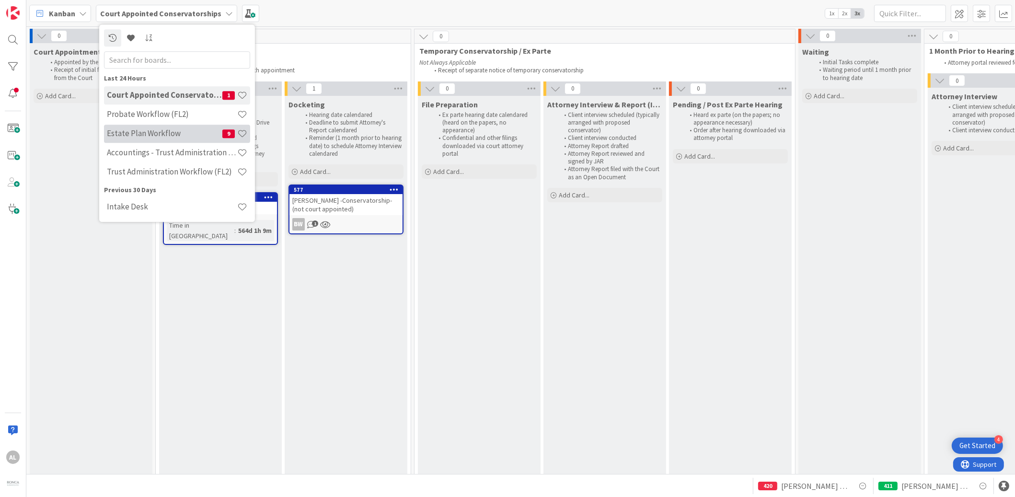
click at [149, 137] on h4 "Estate Plan Workflow" at bounding box center [164, 134] width 115 height 10
